Goal: Task Accomplishment & Management: Manage account settings

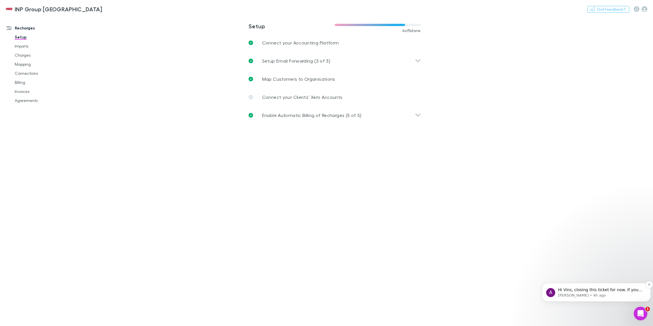
click at [569, 290] on p "Hi Vins, closing this ticket for now. If you need any assistance don't hesitate…" at bounding box center [601, 290] width 86 height 6
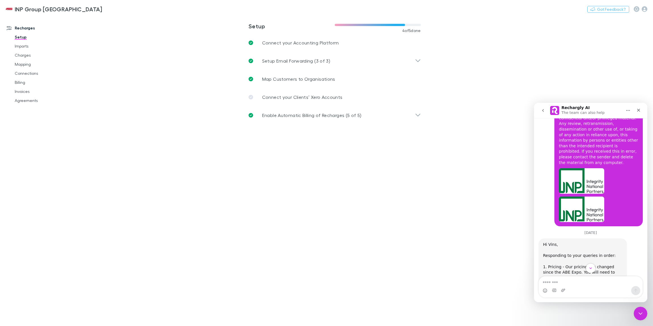
scroll to position [1830, 0]
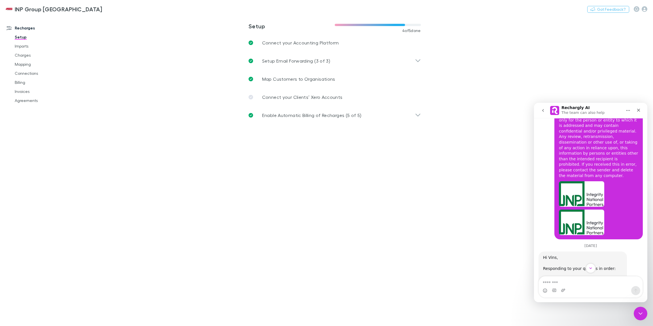
click at [452, 207] on main "**********" at bounding box center [364, 171] width 578 height 310
drag, startPoint x: 399, startPoint y: 31, endPoint x: 420, endPoint y: 31, distance: 21.3
click at [420, 31] on div "4 of 5 done" at bounding box center [378, 30] width 86 height 5
click at [417, 166] on main "**********" at bounding box center [364, 171] width 578 height 310
click at [198, 126] on main "**********" at bounding box center [364, 171] width 578 height 310
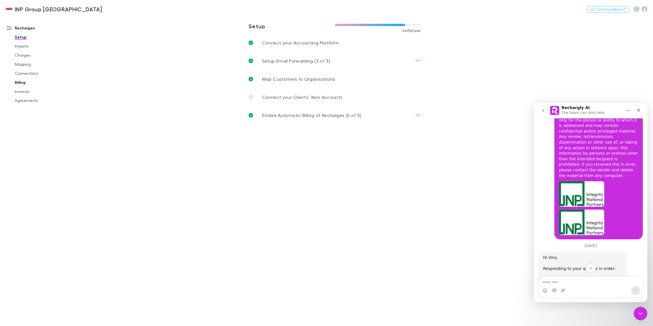
click at [23, 82] on link "Billing" at bounding box center [41, 82] width 65 height 9
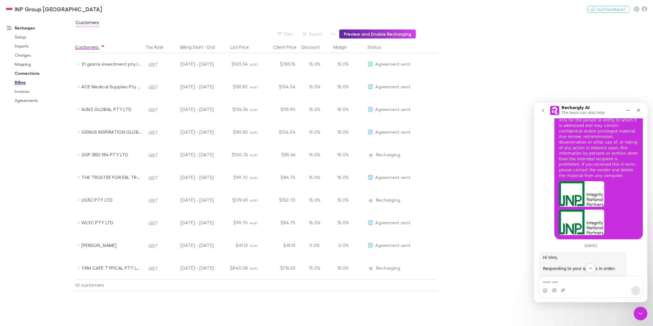
click at [34, 76] on link "Connections" at bounding box center [41, 73] width 65 height 9
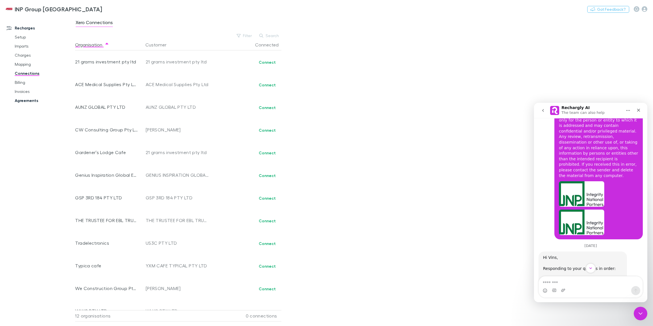
click at [26, 100] on link "Agreements" at bounding box center [41, 100] width 65 height 9
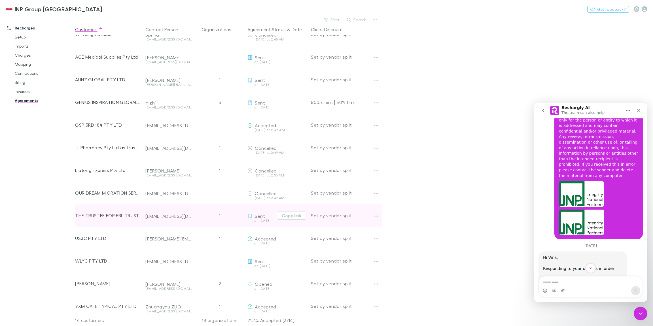
scroll to position [38, 0]
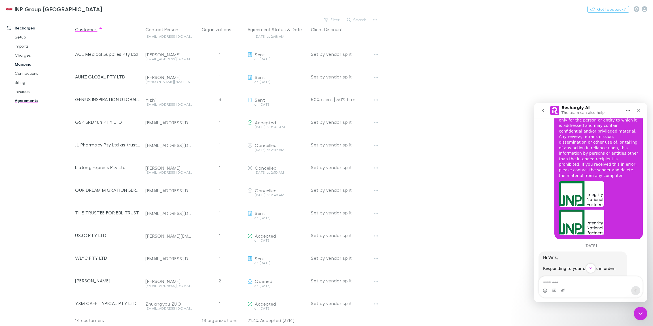
click at [26, 62] on link "Mapping" at bounding box center [41, 64] width 65 height 9
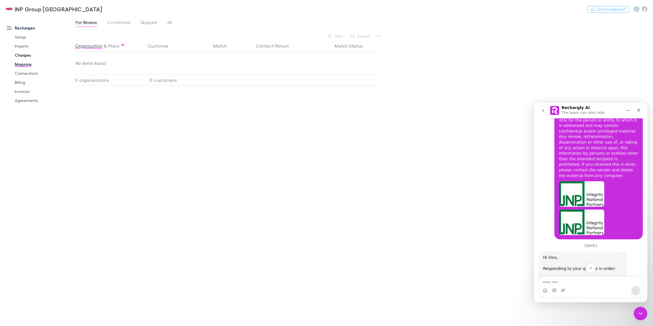
click at [21, 56] on link "Charges" at bounding box center [41, 55] width 65 height 9
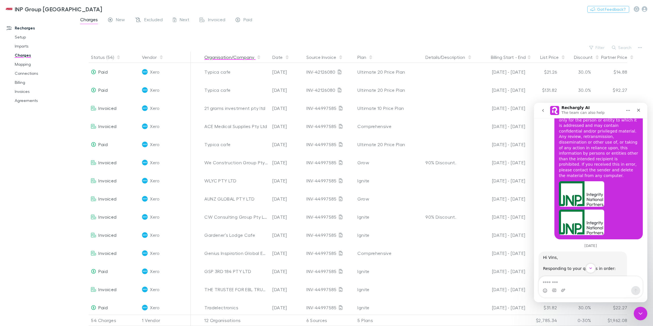
click at [234, 60] on button "Organisation/Company" at bounding box center [232, 57] width 57 height 11
click at [25, 63] on link "Mapping" at bounding box center [41, 64] width 65 height 9
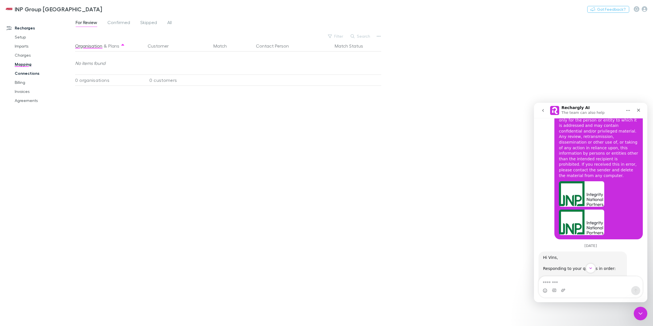
click at [33, 74] on link "Connections" at bounding box center [41, 73] width 65 height 9
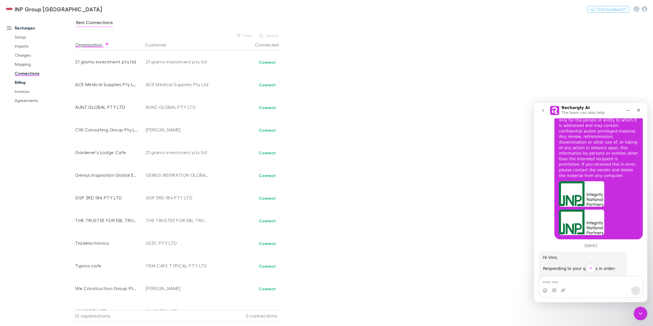
click at [24, 84] on link "Billing" at bounding box center [41, 82] width 65 height 9
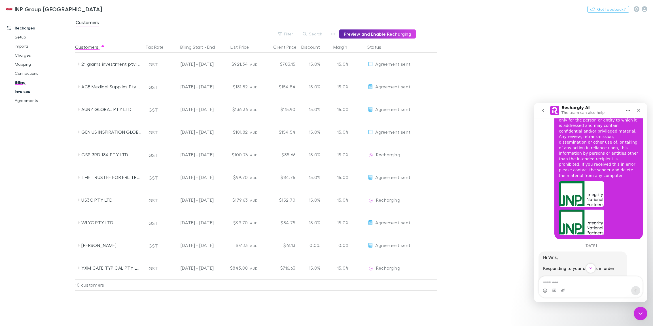
click at [28, 92] on link "Invoices" at bounding box center [41, 91] width 65 height 9
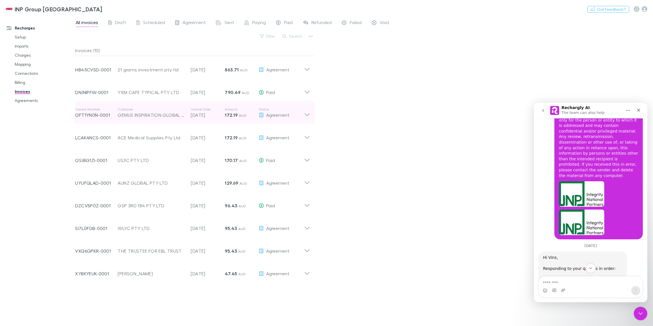
click at [307, 117] on icon at bounding box center [307, 112] width 6 height 11
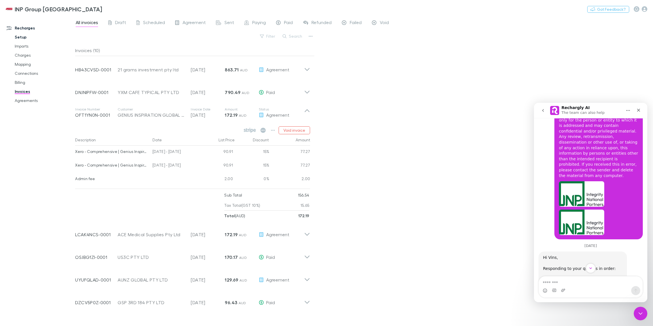
click at [25, 38] on link "Setup" at bounding box center [41, 37] width 65 height 9
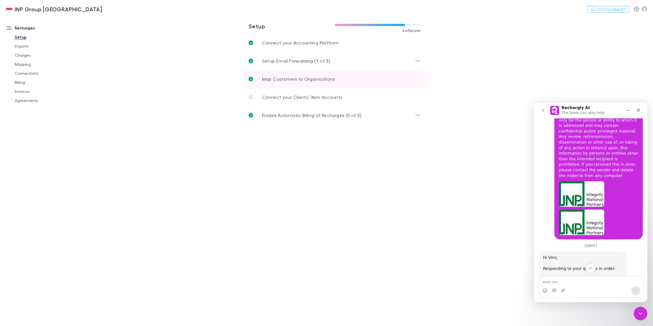
click at [276, 77] on p "Map Customers to Organisations" at bounding box center [298, 79] width 73 height 7
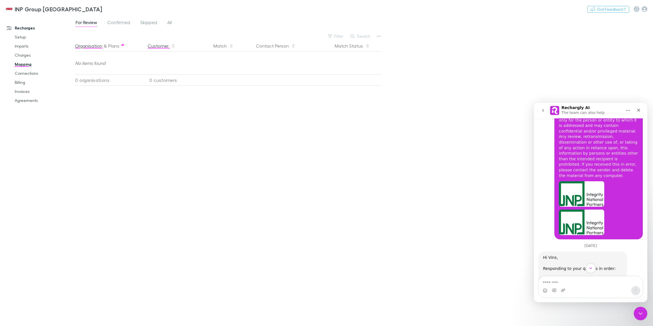
click at [152, 45] on button "Customer" at bounding box center [162, 45] width 28 height 11
click at [218, 44] on div "Match" at bounding box center [223, 45] width 20 height 11
click at [263, 46] on button "Contact Person" at bounding box center [276, 45] width 40 height 11
click at [124, 22] on span "Confirmed" at bounding box center [118, 23] width 23 height 7
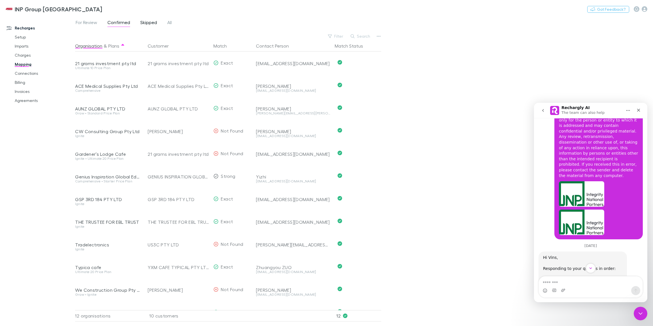
click at [144, 23] on span "Skipped" at bounding box center [148, 23] width 17 height 7
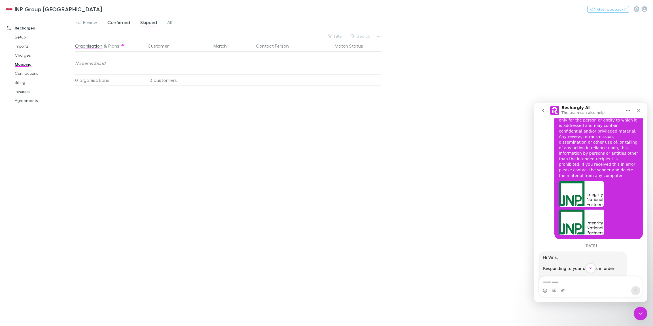
click at [116, 23] on span "Confirmed" at bounding box center [118, 23] width 23 height 7
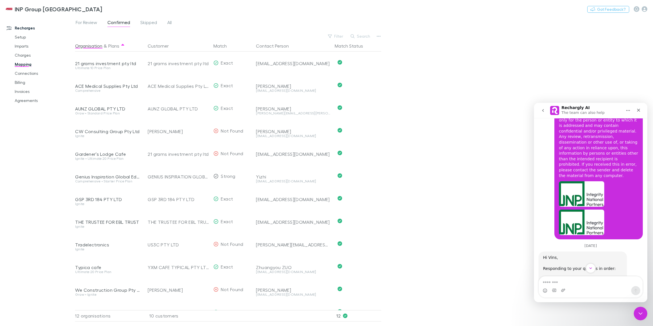
click at [10, 208] on div "Recharges Setup Imports Charges Mapping Connections Billing Invoices Agreements" at bounding box center [37, 167] width 75 height 299
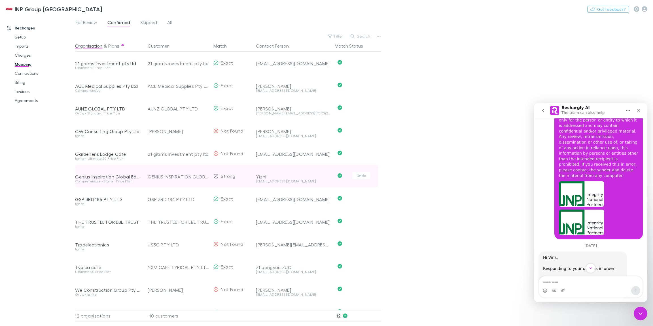
click at [89, 182] on div "Comprehensive • Starter Price Plan" at bounding box center [108, 181] width 66 height 3
click at [304, 184] on div "[EMAIL_ADDRESS][DOMAIN_NAME]" at bounding box center [293, 184] width 74 height 8
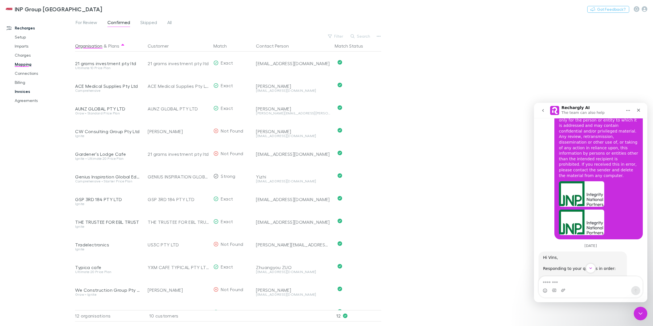
click at [20, 92] on link "Invoices" at bounding box center [41, 91] width 65 height 9
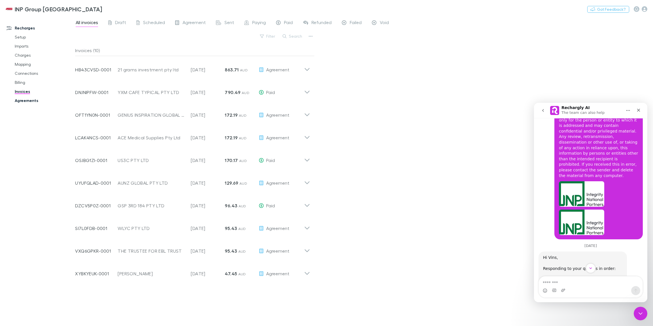
click at [33, 102] on link "Agreements" at bounding box center [41, 100] width 65 height 9
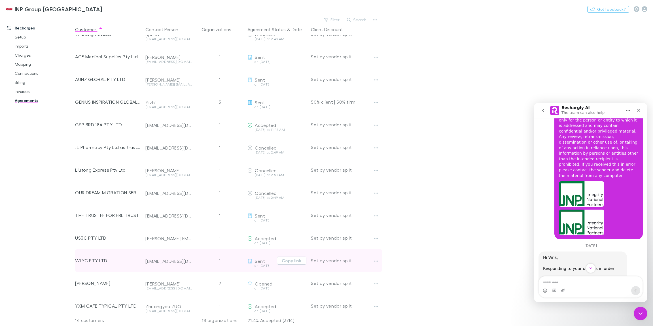
scroll to position [38, 0]
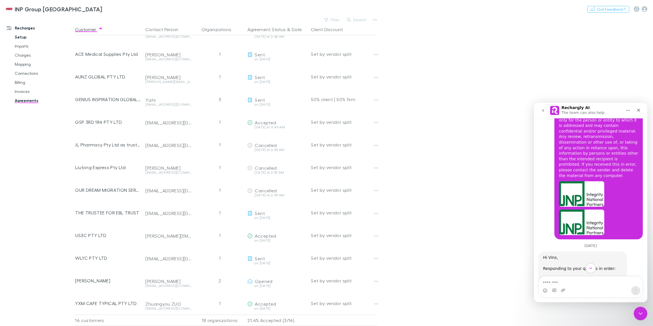
click at [24, 36] on link "Setup" at bounding box center [41, 37] width 65 height 9
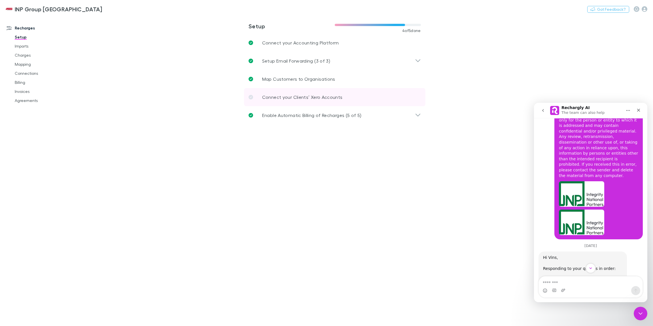
click at [303, 98] on p "Connect your Clients’ Xero Accounts" at bounding box center [302, 97] width 80 height 7
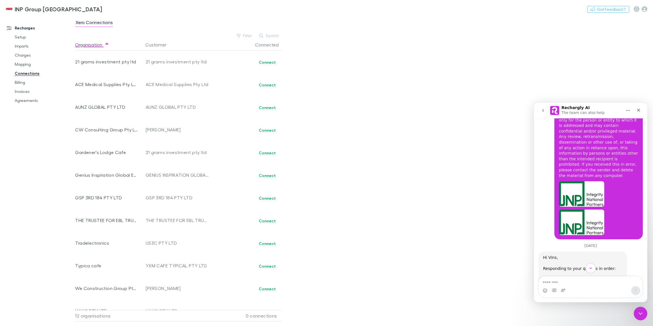
drag, startPoint x: 115, startPoint y: 23, endPoint x: 76, endPoint y: 23, distance: 39.1
click at [76, 23] on div "Xero Connections" at bounding box center [96, 23] width 43 height 9
click at [76, 23] on span "Xero Connections" at bounding box center [94, 23] width 37 height 7
click at [111, 21] on span "Xero Connections" at bounding box center [94, 23] width 37 height 7
click at [24, 38] on link "Setup" at bounding box center [41, 37] width 65 height 9
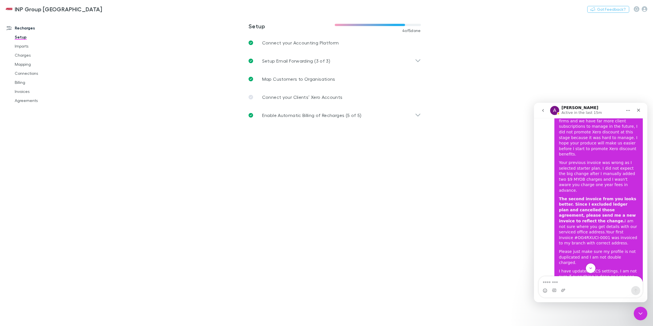
scroll to position [2334, 0]
click at [642, 109] on div "Close" at bounding box center [638, 110] width 10 height 10
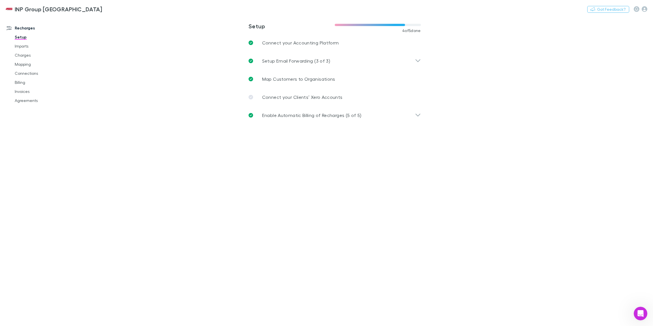
scroll to position [2628, 0]
